Goal: Task Accomplishment & Management: Manage account settings

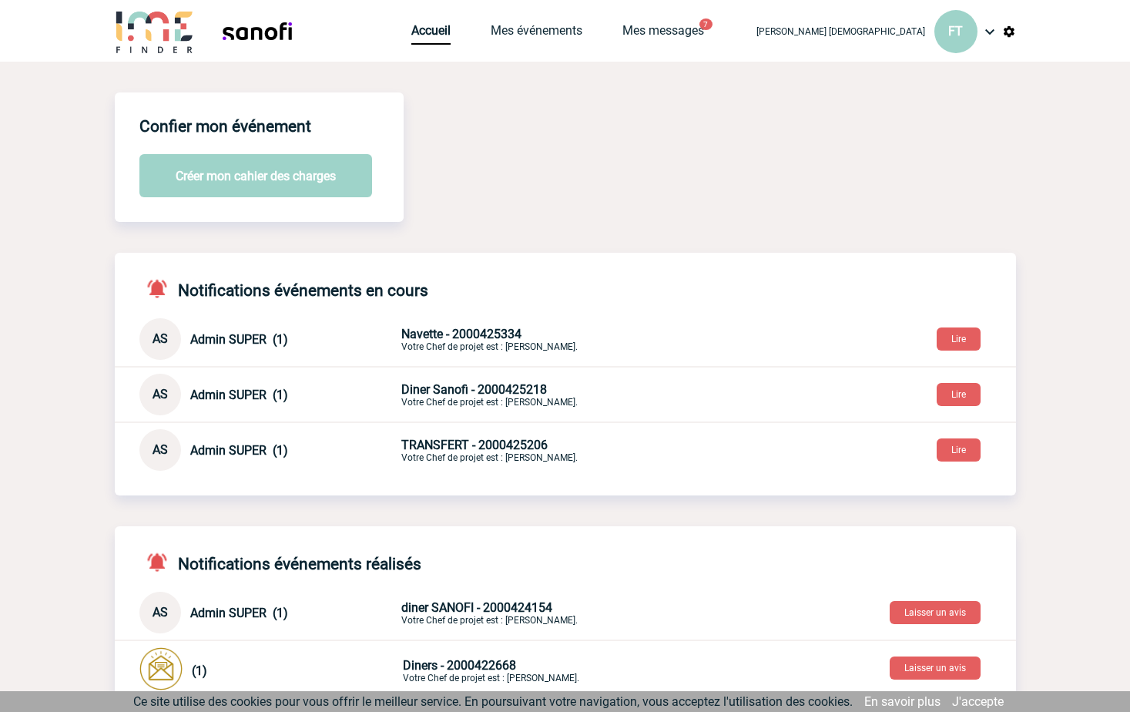
click at [629, 166] on div "Confier mon événement Créer mon cahier des charges Notifications événements en …" at bounding box center [565, 691] width 901 height 1199
click at [703, 200] on div "Confier mon événement Créer mon cahier des charges Notifications événements en …" at bounding box center [565, 691] width 901 height 1199
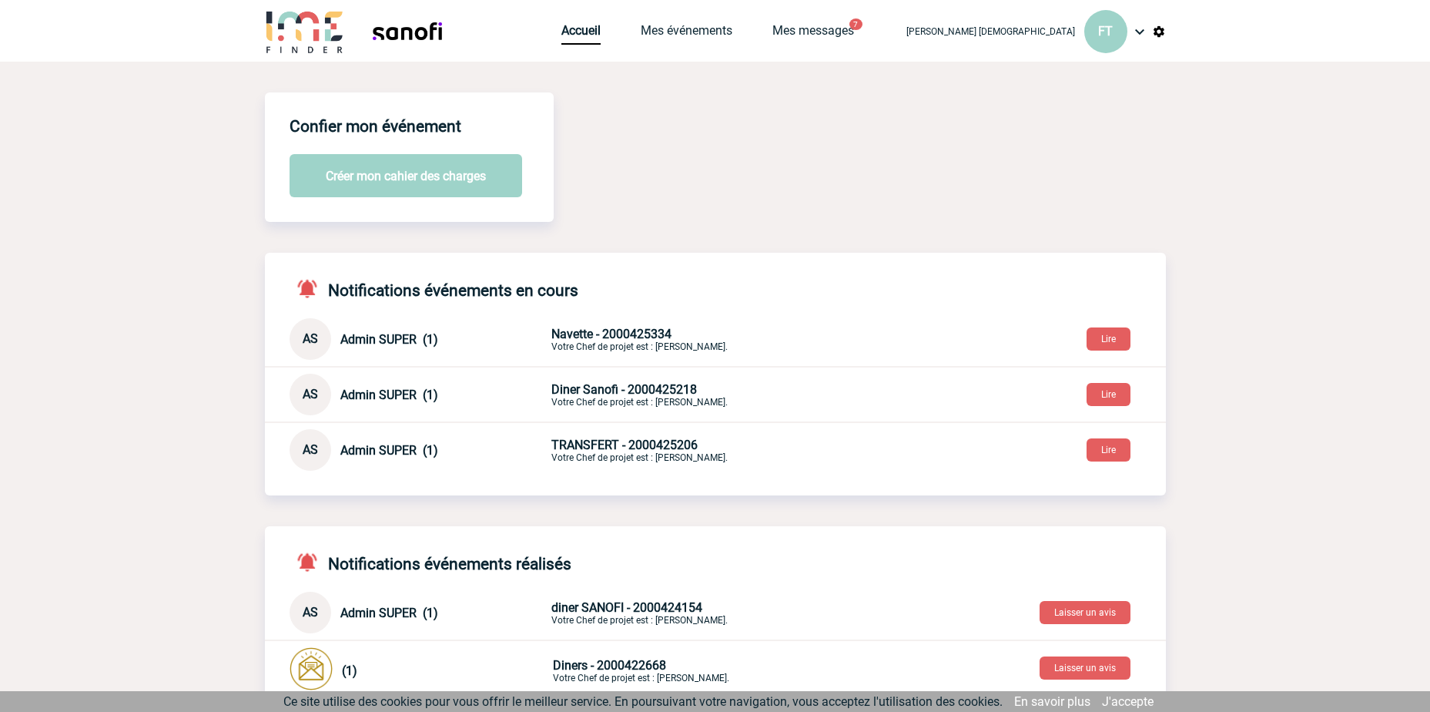
click at [891, 20] on div "Accueil Mes événements Mes messages 7 Projet, client Projet, client" at bounding box center [726, 31] width 330 height 62
click at [854, 39] on link "Mes messages" at bounding box center [813, 34] width 82 height 22
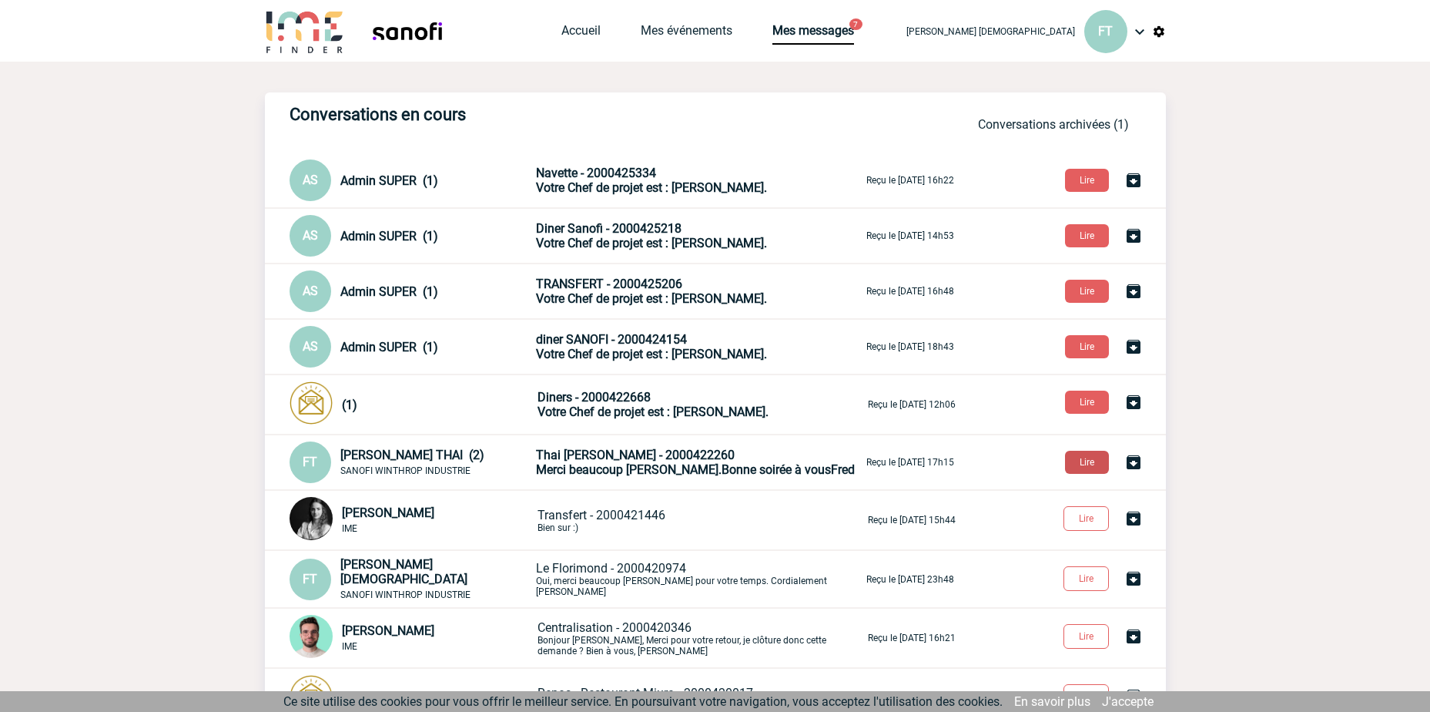
click at [1087, 470] on button "Lire" at bounding box center [1087, 461] width 44 height 23
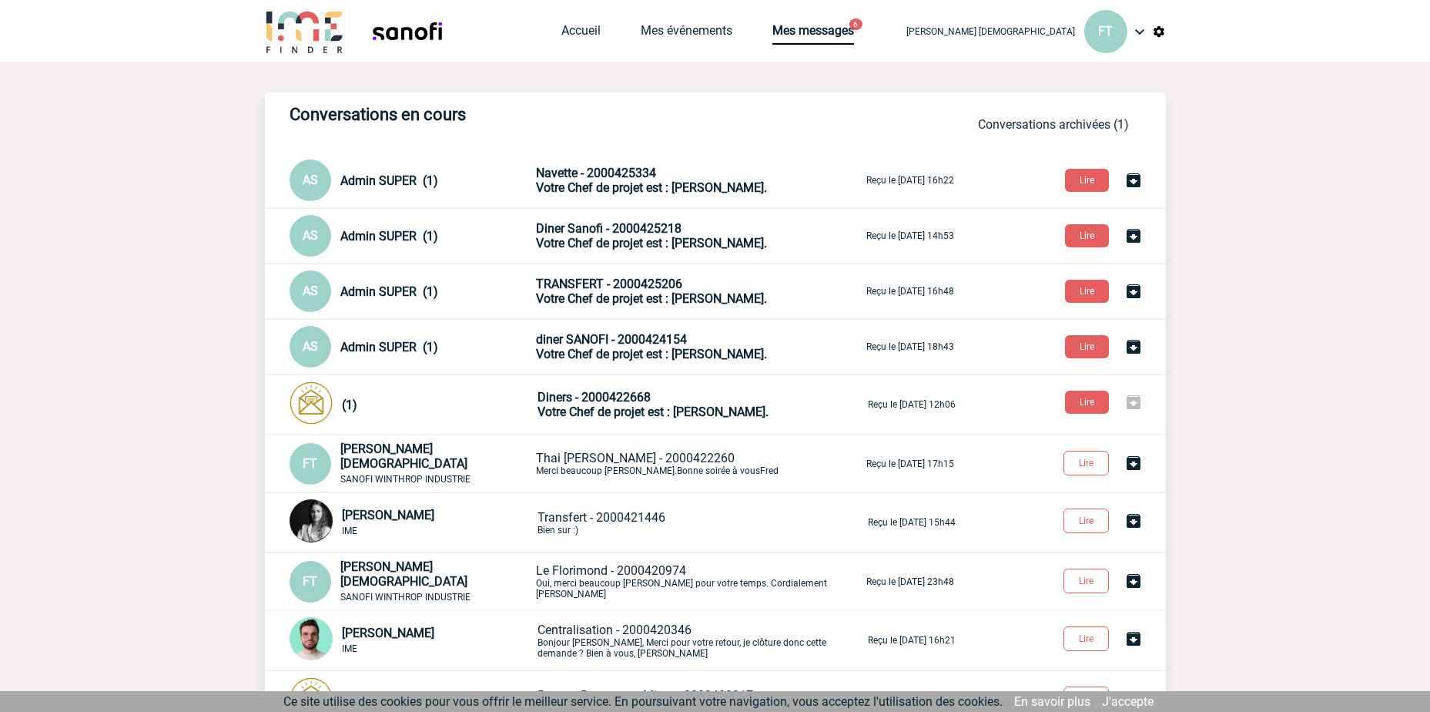
click at [1135, 400] on img at bounding box center [1133, 402] width 18 height 18
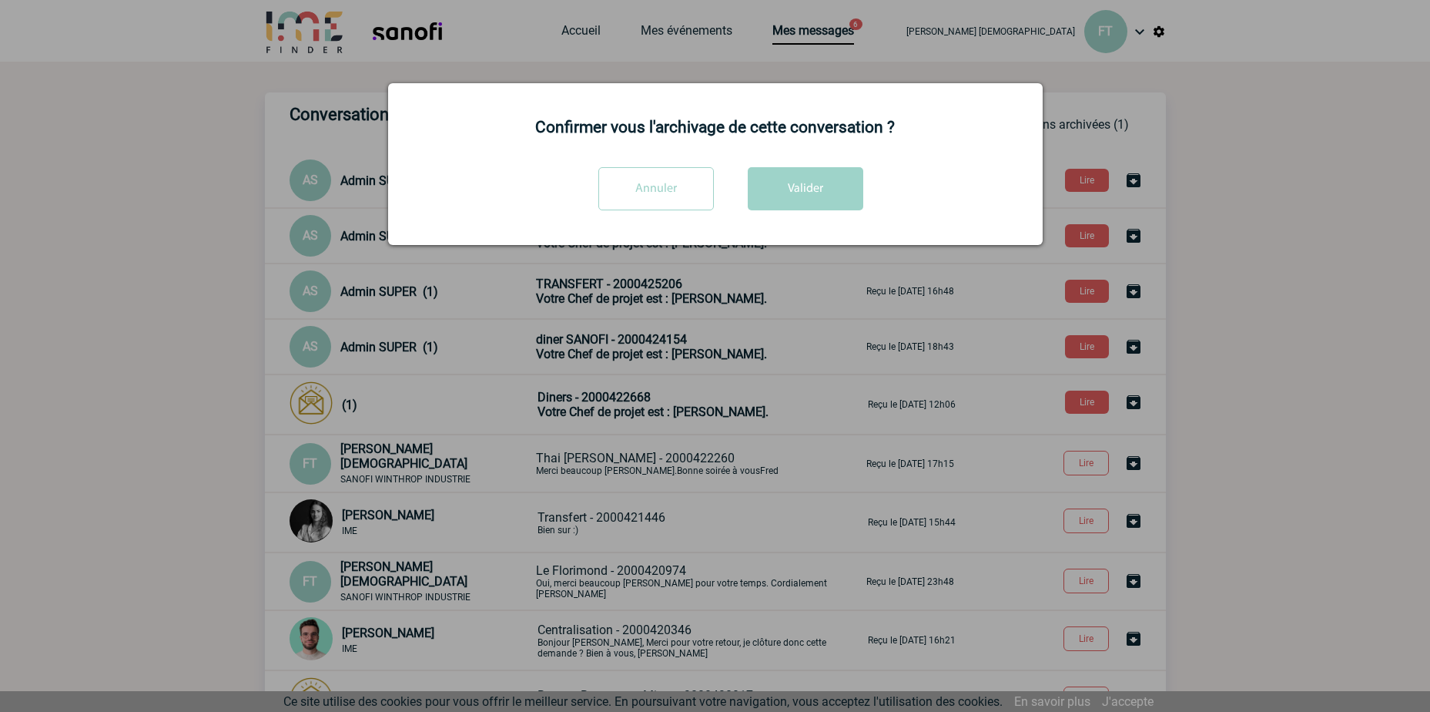
click at [665, 189] on input "Annuler" at bounding box center [656, 188] width 116 height 43
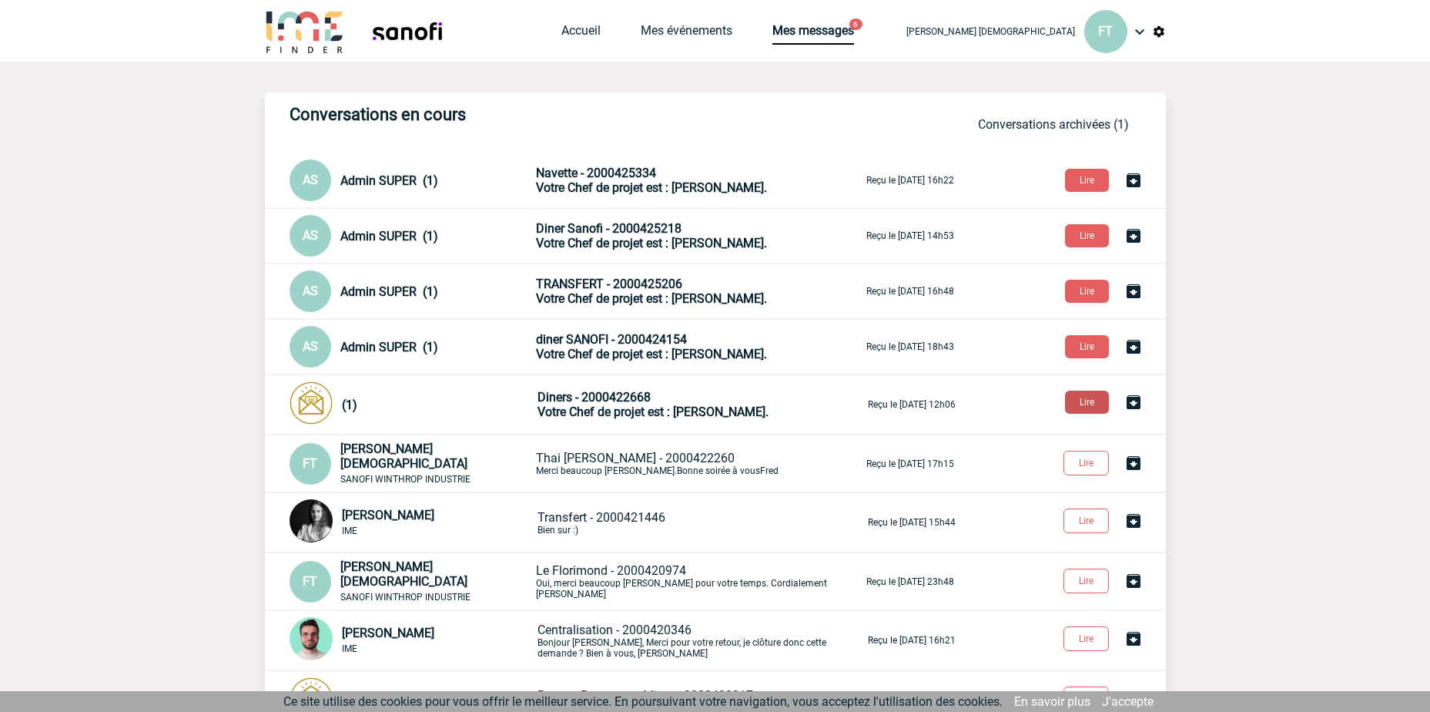
click at [1073, 406] on button "Lire" at bounding box center [1087, 401] width 44 height 23
click at [1102, 343] on button "Lire" at bounding box center [1087, 346] width 44 height 23
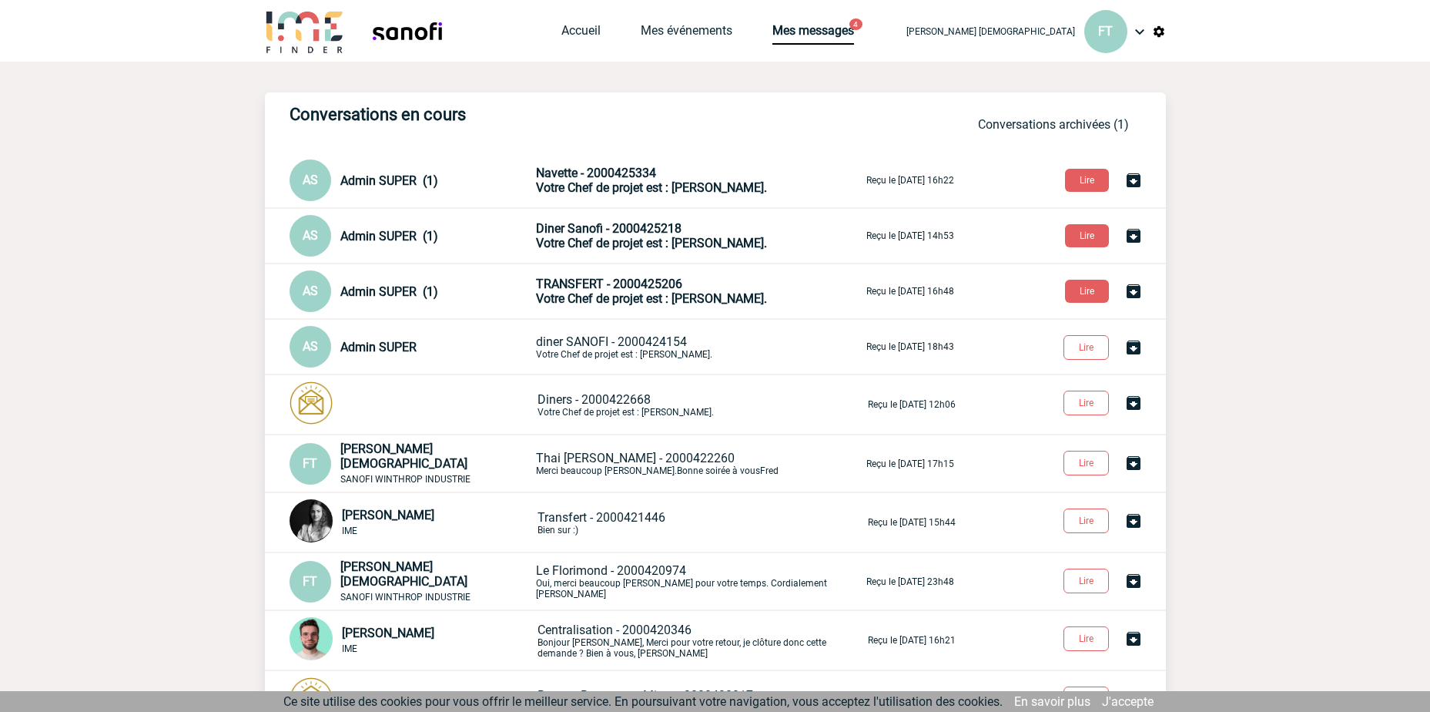
click at [646, 229] on span "Diner Sanofi - 2000425218" at bounding box center [609, 228] width 146 height 15
click at [628, 291] on span "TRANSFERT - 2000425206" at bounding box center [609, 283] width 146 height 15
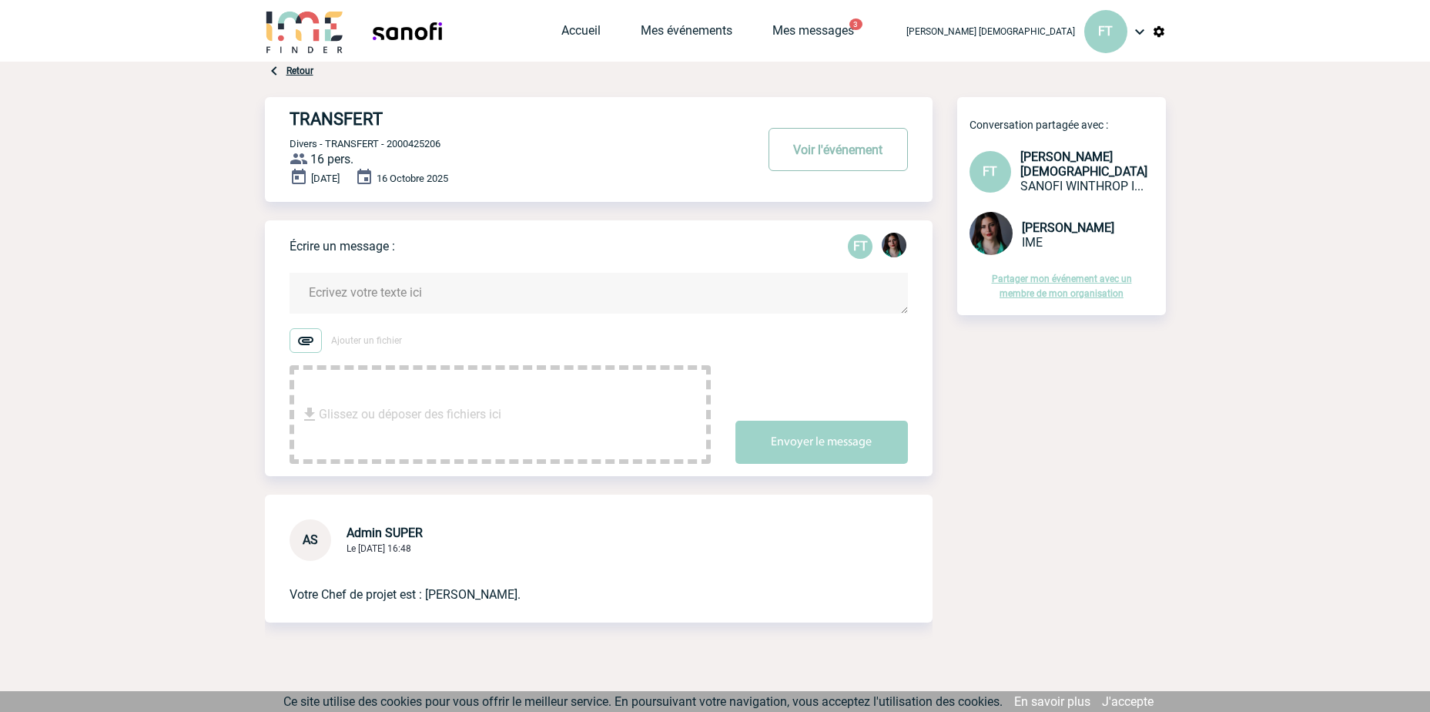
click at [863, 150] on button "Voir l'événement" at bounding box center [838, 149] width 139 height 43
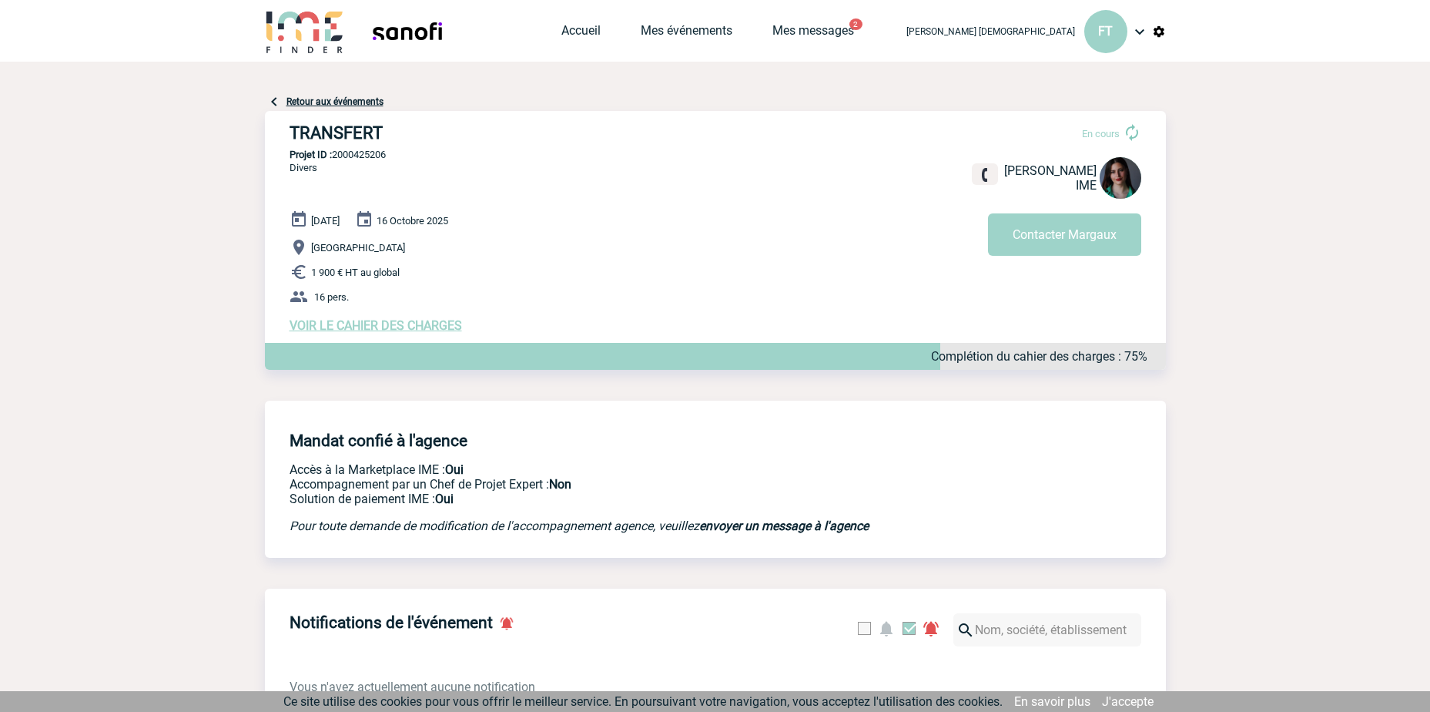
click at [452, 326] on span "VOIR LE CAHIER DES CHARGES" at bounding box center [376, 325] width 172 height 15
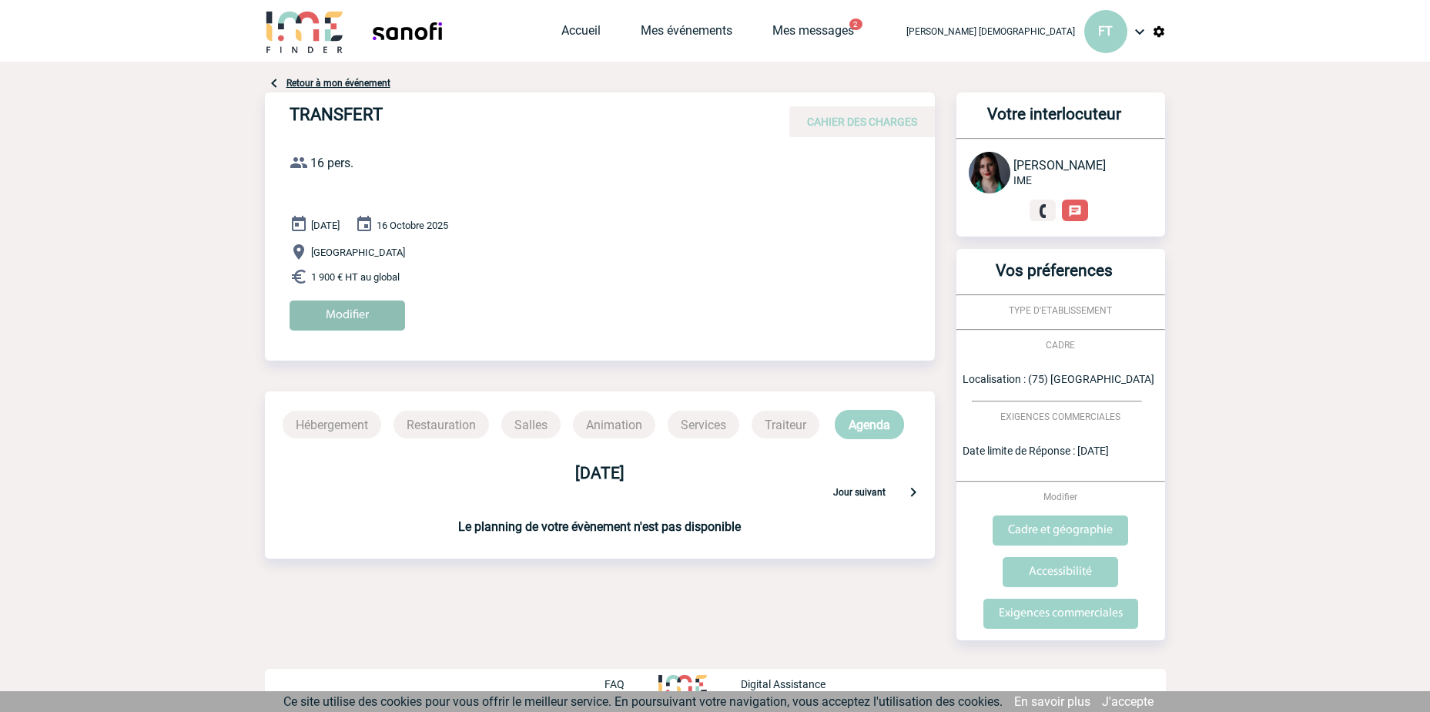
click at [363, 322] on input "Modifier" at bounding box center [348, 315] width 116 height 30
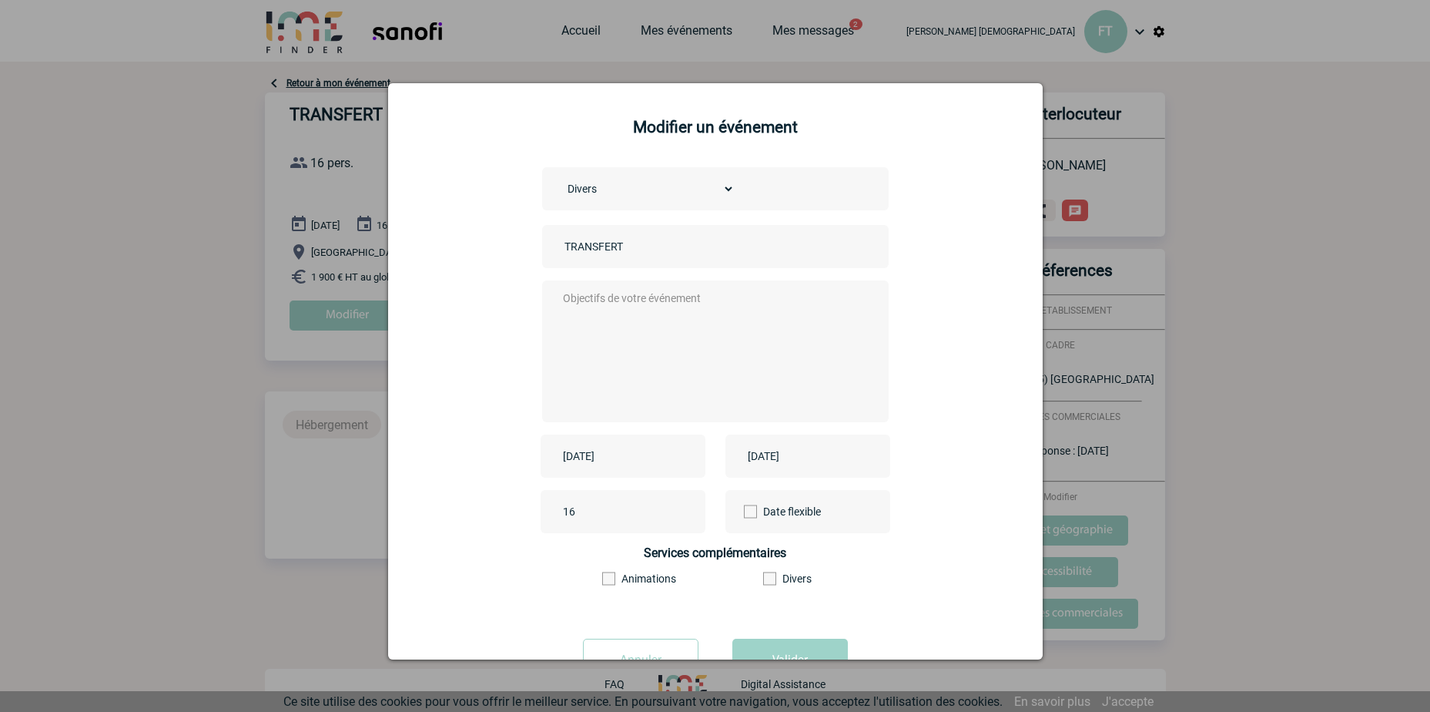
click at [729, 249] on input "TRANSFERT" at bounding box center [669, 246] width 216 height 20
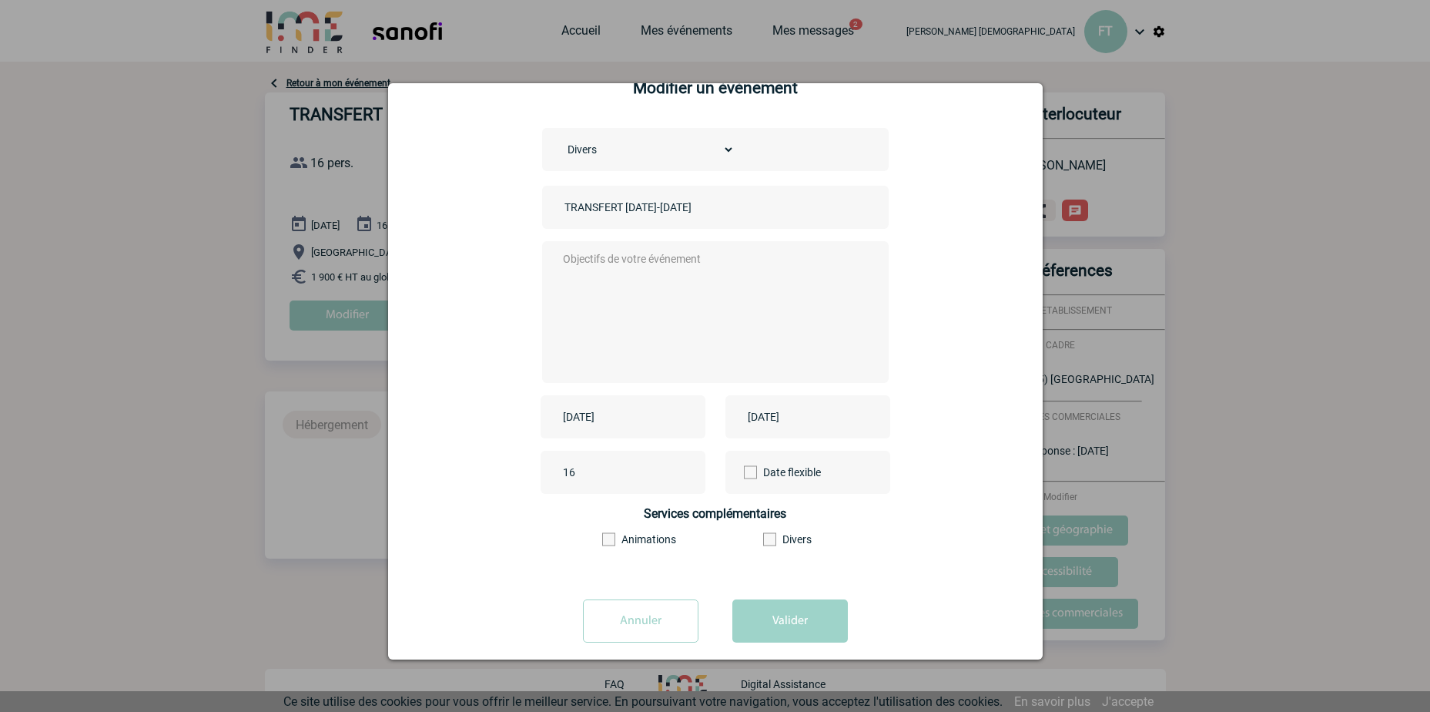
scroll to position [59, 0]
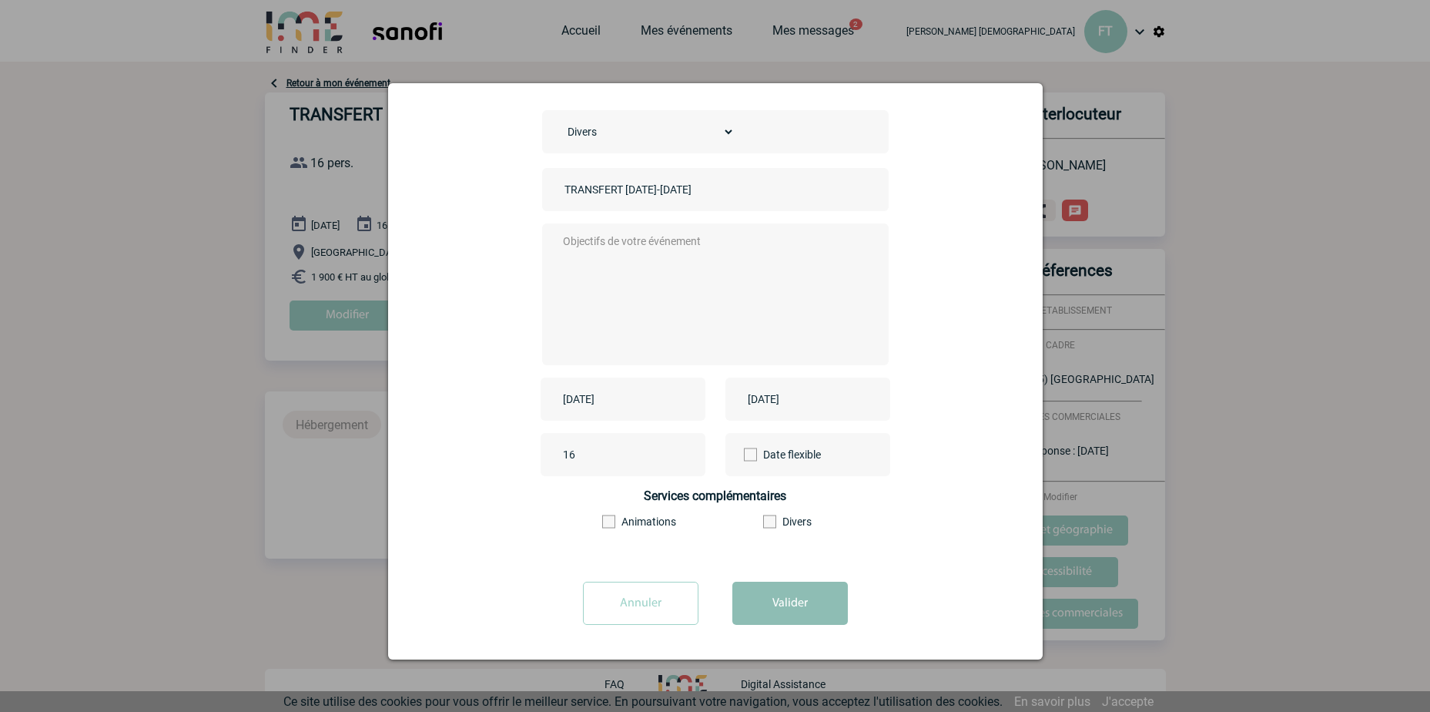
type input "TRANSFERT [DATE]-[DATE]"
click at [777, 603] on button "Valider" at bounding box center [790, 602] width 116 height 43
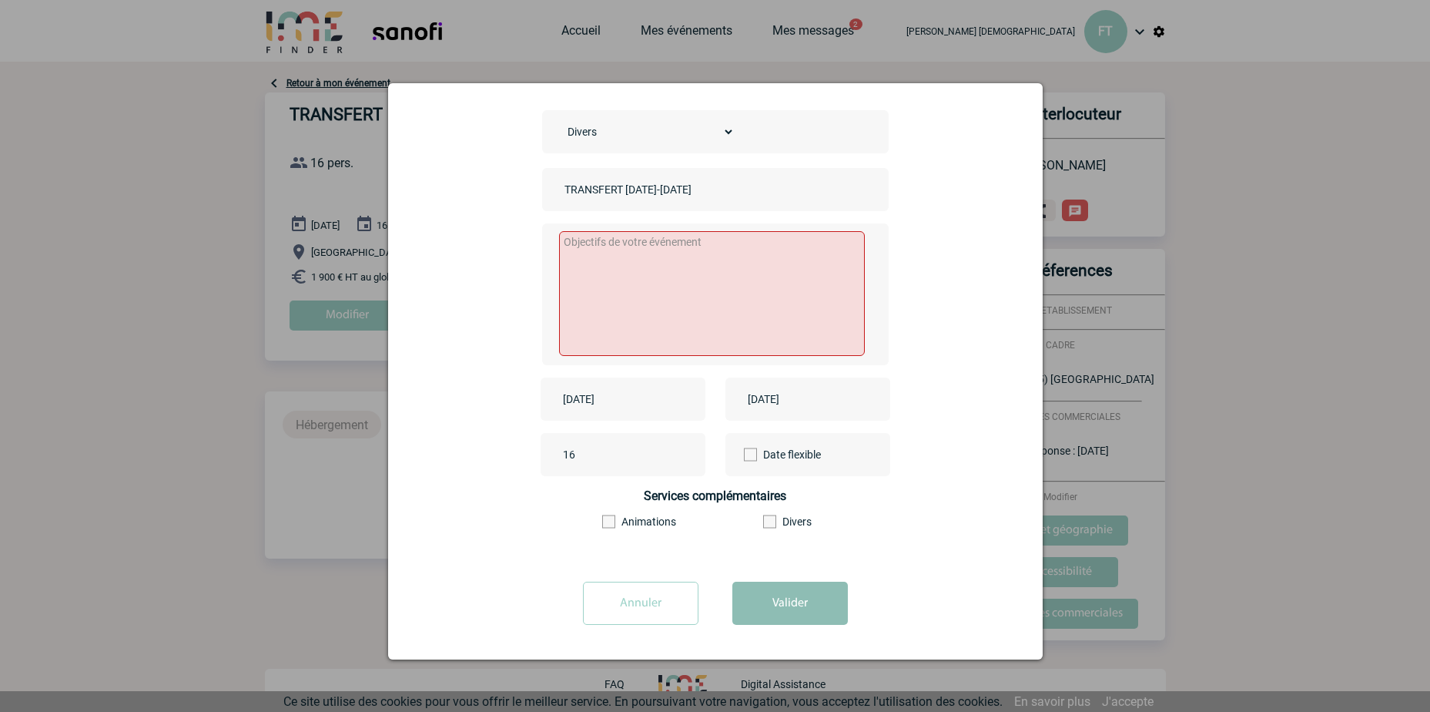
click at [777, 603] on button "Valider" at bounding box center [790, 602] width 116 height 43
click at [796, 609] on button "Valider" at bounding box center [790, 602] width 116 height 43
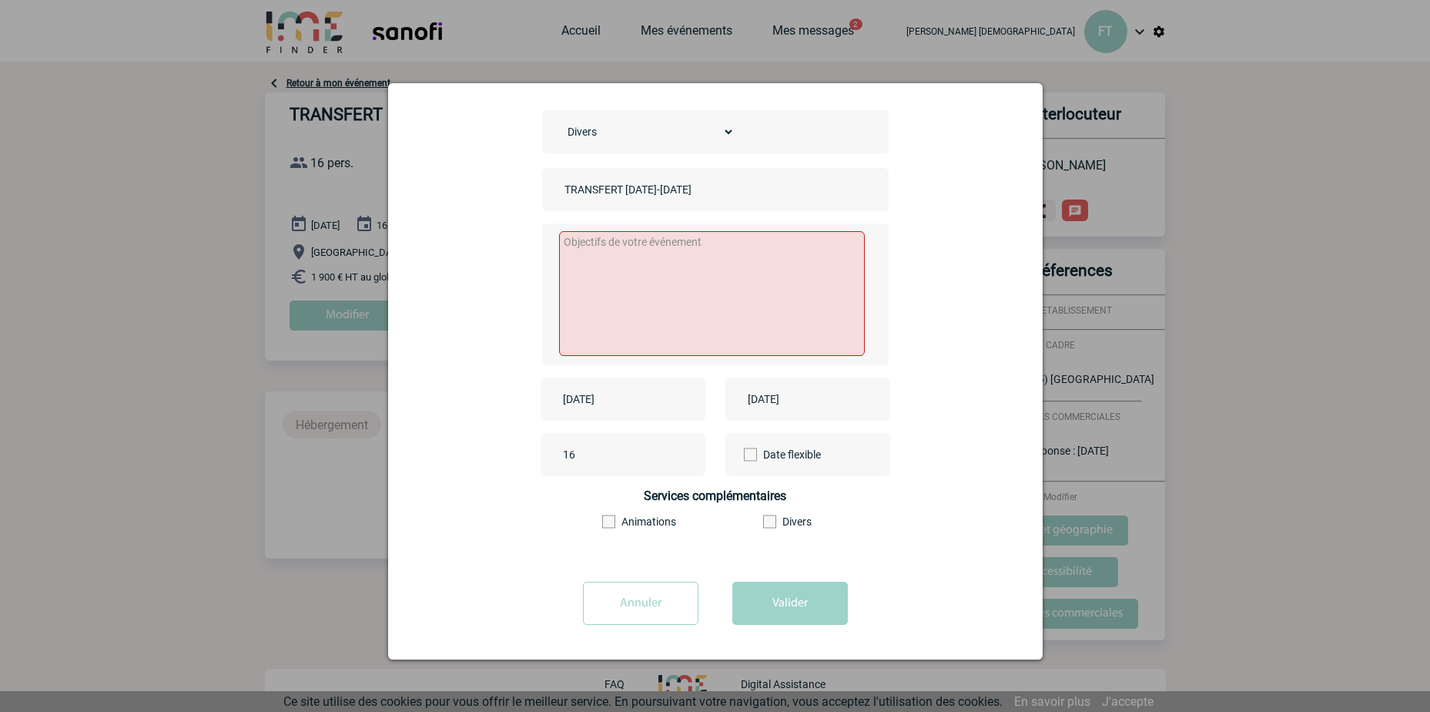
drag, startPoint x: 683, startPoint y: 186, endPoint x: 549, endPoint y: 197, distance: 134.4
click at [549, 197] on div "TRANSFERT [DATE]-[DATE]" at bounding box center [715, 189] width 347 height 43
click at [588, 236] on textarea at bounding box center [712, 293] width 306 height 125
paste textarea "TRANSFERT [DATE]-[DATE]"
type textarea "TRANSFERT [DATE]-[DATE]"
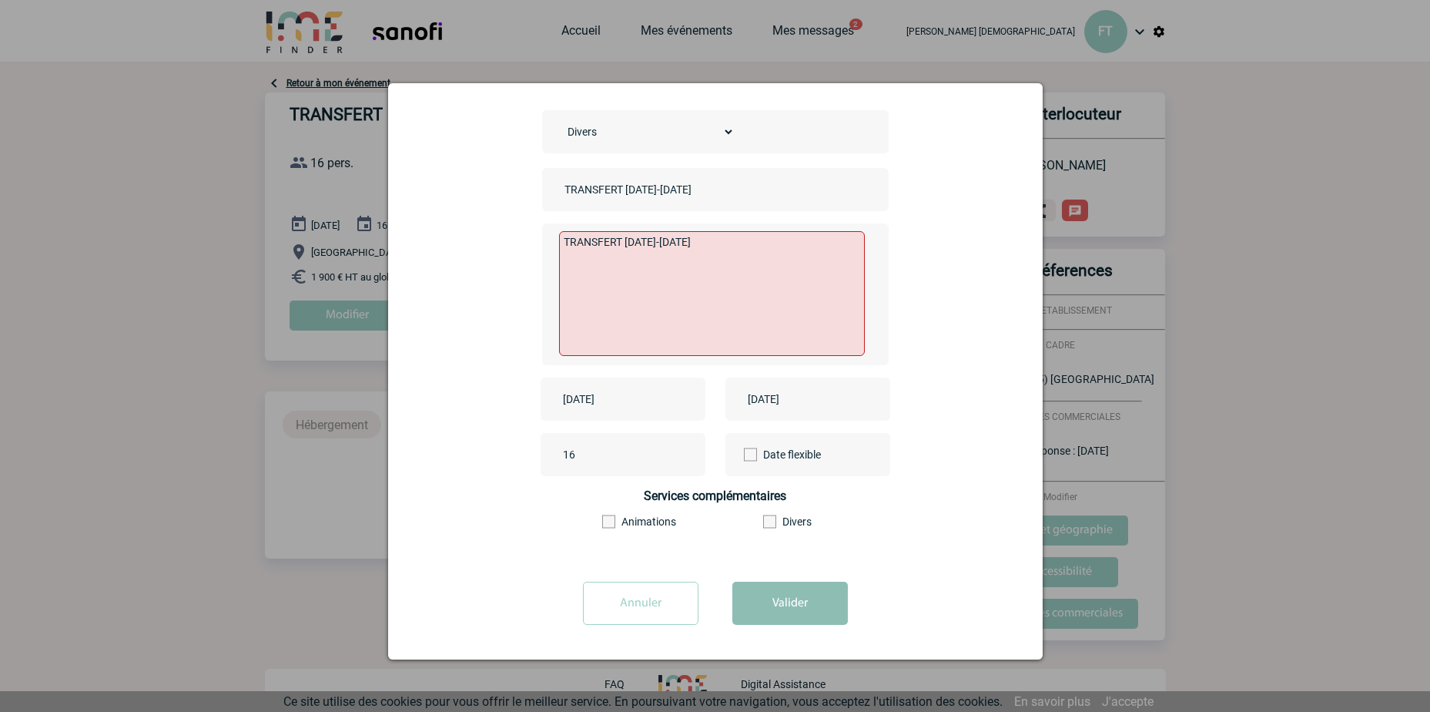
click at [812, 601] on button "Valider" at bounding box center [790, 602] width 116 height 43
